Goal: Navigation & Orientation: Find specific page/section

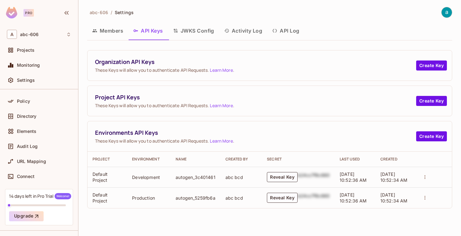
scroll to position [7, 0]
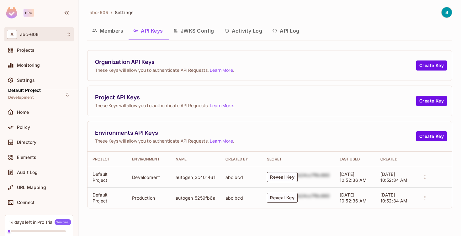
click at [53, 37] on div "A abc-606" at bounding box center [39, 34] width 64 height 9
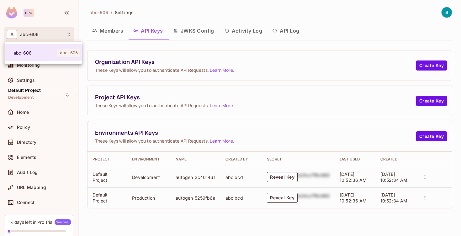
click at [53, 37] on div at bounding box center [230, 118] width 461 height 236
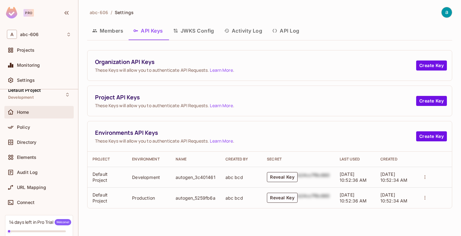
scroll to position [16, 0]
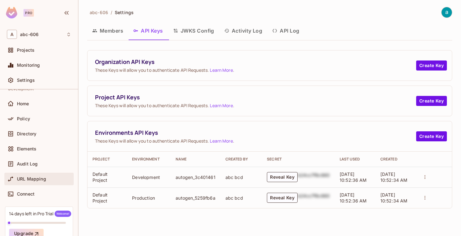
click at [39, 178] on span "URL Mapping" at bounding box center [31, 179] width 29 height 5
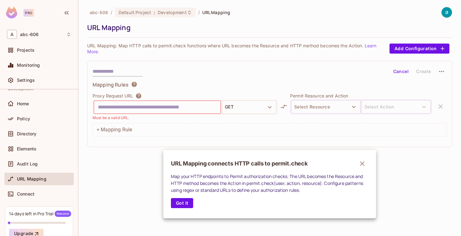
click at [26, 104] on div at bounding box center [230, 118] width 461 height 236
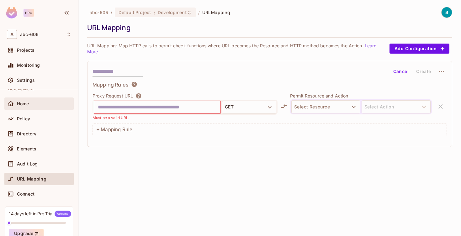
click at [35, 104] on div "Home" at bounding box center [44, 103] width 54 height 5
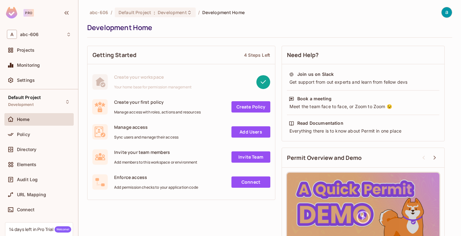
click at [14, 11] on img at bounding box center [11, 13] width 11 height 12
click at [28, 40] on div "A abc-606" at bounding box center [38, 34] width 69 height 14
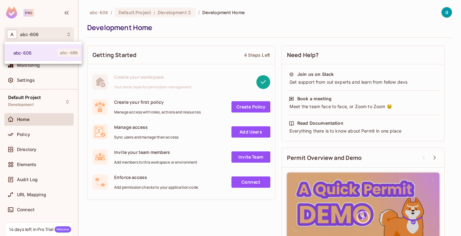
click at [20, 79] on div at bounding box center [230, 118] width 461 height 236
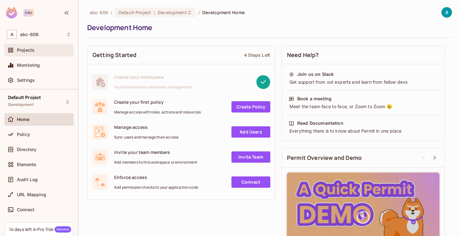
click at [24, 55] on div "Projects" at bounding box center [38, 50] width 69 height 13
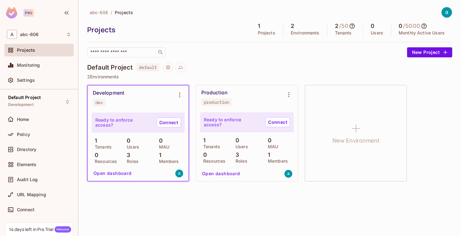
click at [195, 70] on div "Default Project default" at bounding box center [269, 67] width 365 height 10
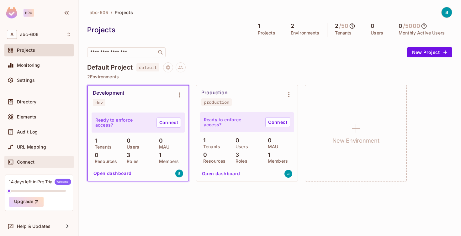
click at [24, 160] on span "Connect" at bounding box center [26, 162] width 18 height 5
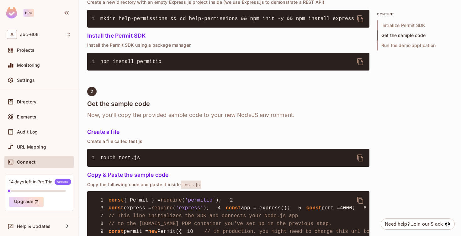
scroll to position [309, 0]
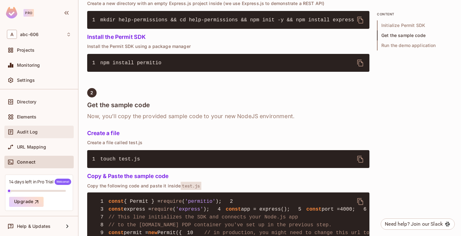
click at [12, 128] on span at bounding box center [11, 132] width 8 height 8
